Goal: Information Seeking & Learning: Learn about a topic

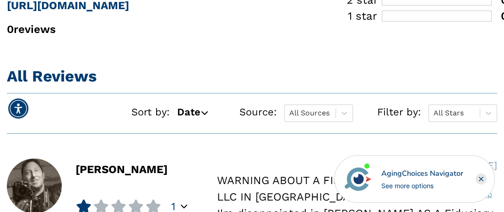
scroll to position [623, 0]
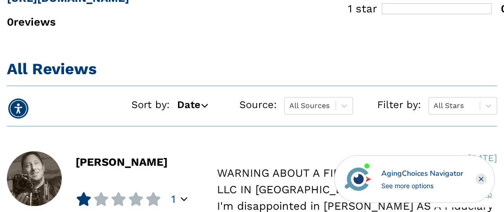
click at [478, 180] on rect "Close" at bounding box center [481, 179] width 11 height 11
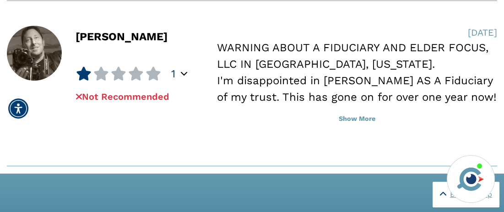
scroll to position [746, 0]
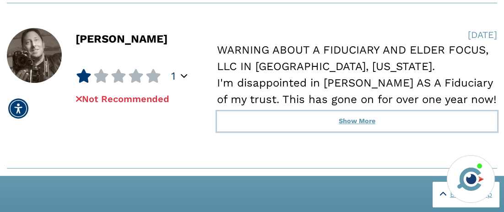
click at [364, 124] on button "Show More" at bounding box center [357, 121] width 280 height 20
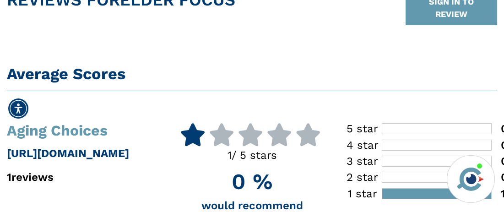
scroll to position [82, 0]
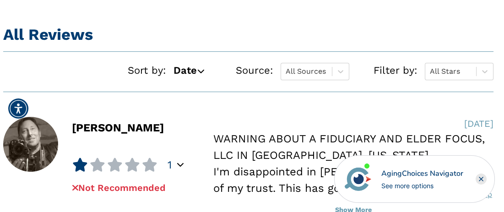
scroll to position [0, 4]
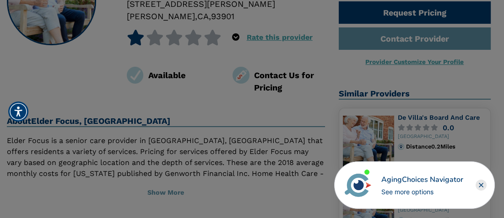
scroll to position [125, 0]
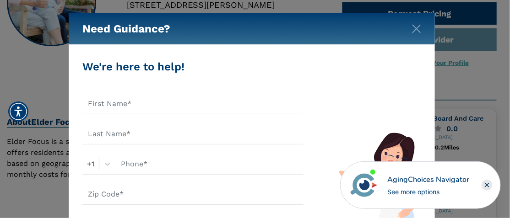
drag, startPoint x: 506, startPoint y: 40, endPoint x: 495, endPoint y: 56, distance: 19.4
click at [420, 29] on img "Close" at bounding box center [416, 28] width 9 height 9
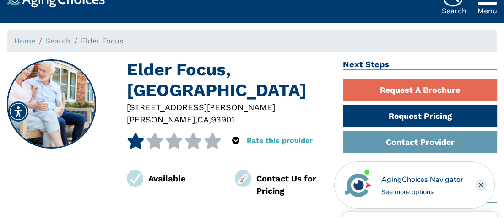
scroll to position [0, 0]
